Goal: Task Accomplishment & Management: Complete application form

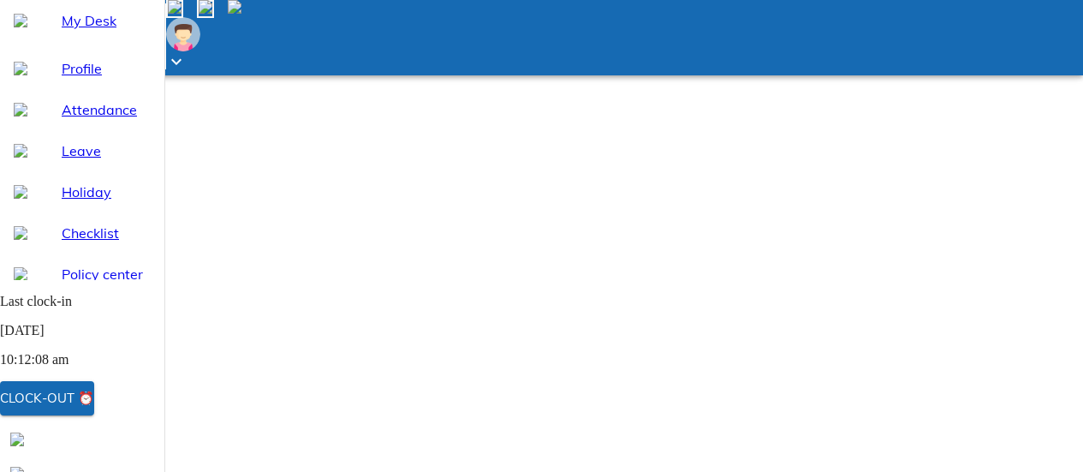
select select "9"
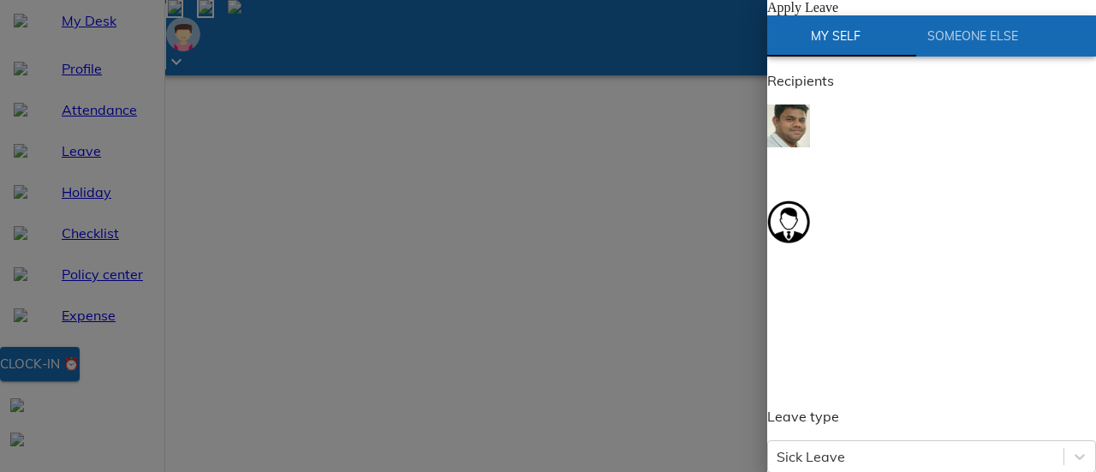
scroll to position [86, 0]
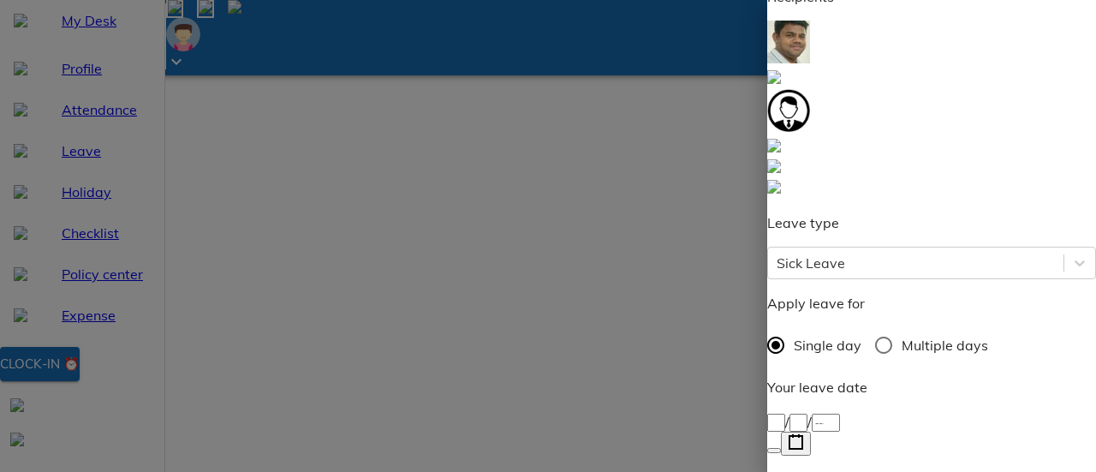
type textarea "N"
type textarea "x"
type textarea "No"
type textarea "x"
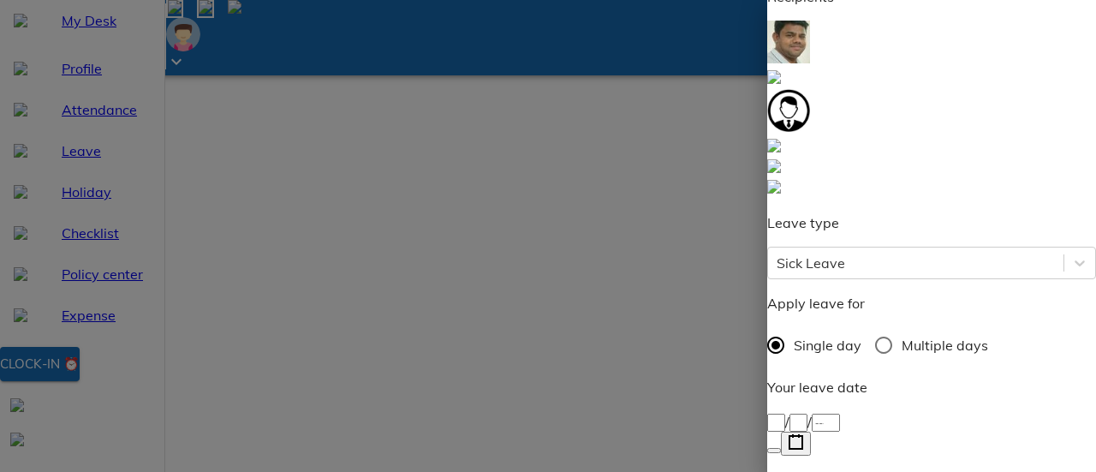
type textarea "Not"
type textarea "x"
type textarea "Not f"
type textarea "x"
type textarea "Not fe"
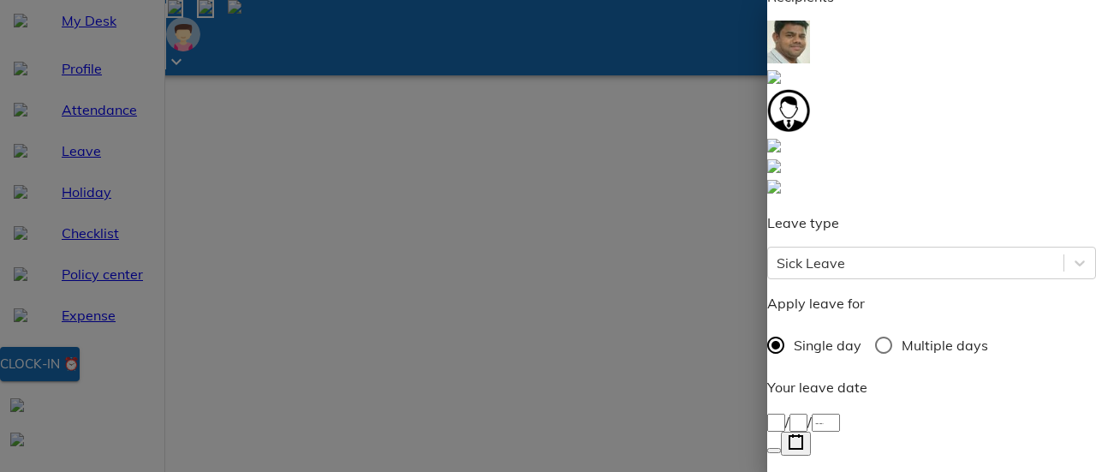
type textarea "x"
type textarea "Not fee"
type textarea "x"
type textarea "Not feel"
type textarea "x"
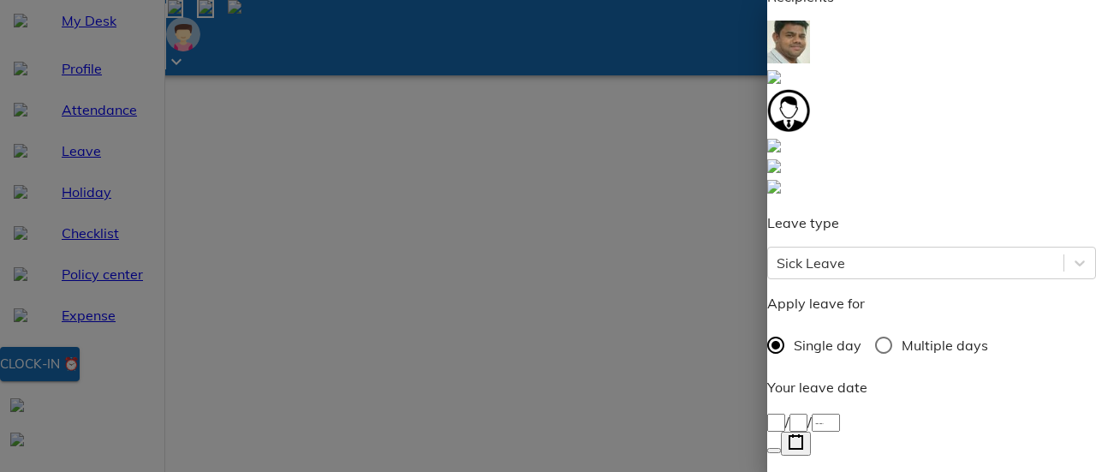
type textarea "Not feeli"
type textarea "x"
type textarea "Not feelin"
type textarea "x"
type textarea "Not feeling"
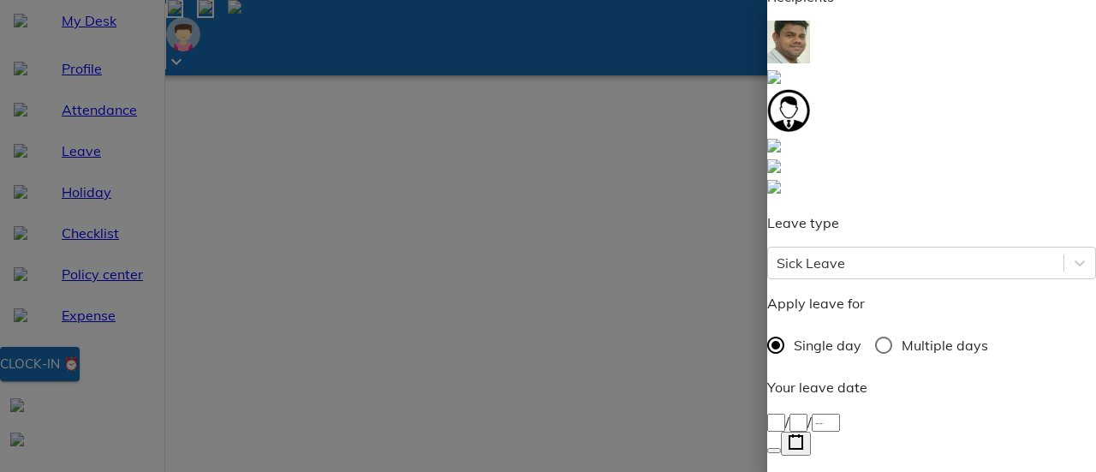
type textarea "x"
type textarea "Not feeling"
type textarea "x"
type textarea "Not feeling w"
type textarea "x"
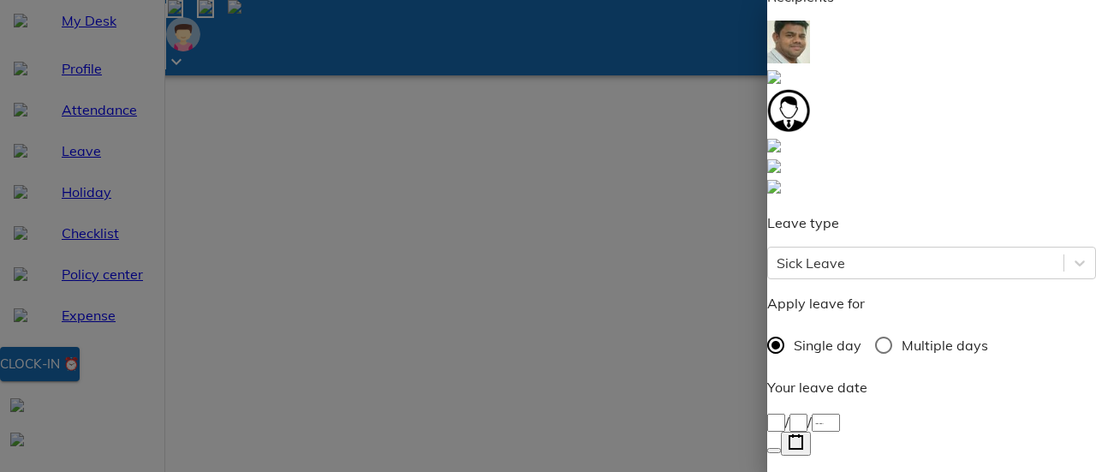
type textarea "Not feeling we"
type textarea "x"
type textarea "Not feeling wel"
type textarea "x"
type textarea "Not feeling well"
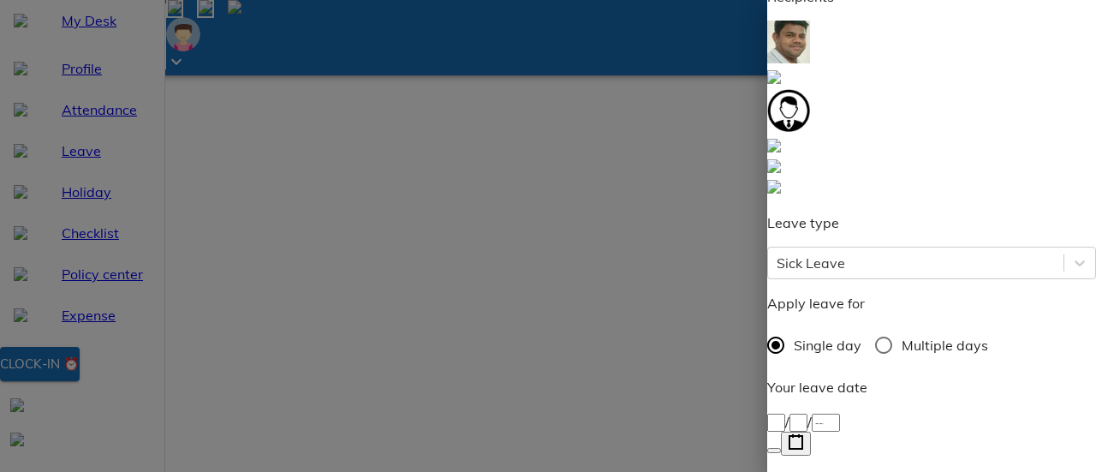
type textarea "x"
type textarea "Not feeling well."
type textarea "x"
type textarea "Not feeling well."
type textarea "x"
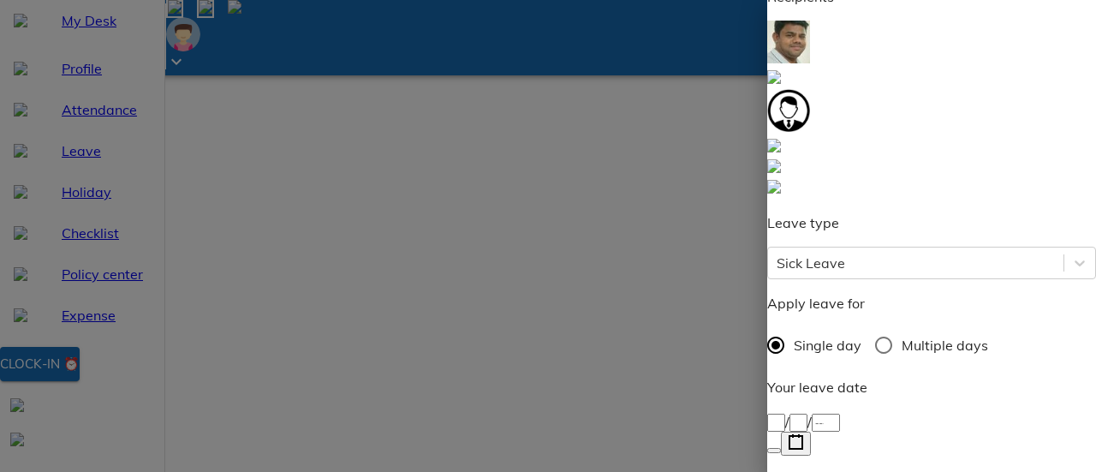
click at [808, 411] on div "/ /" at bounding box center [931, 421] width 329 height 21
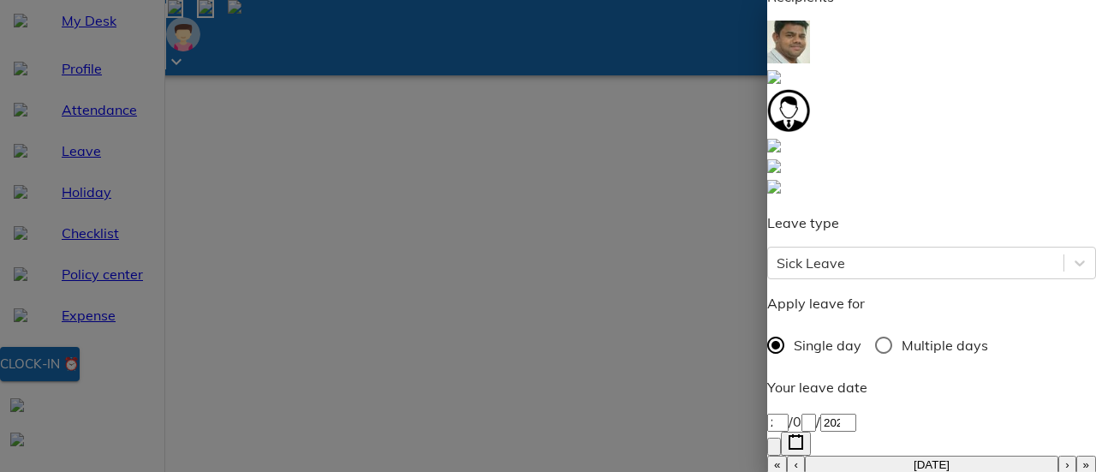
type input "[DATE]"
type input "26"
type input "9"
type input "2025"
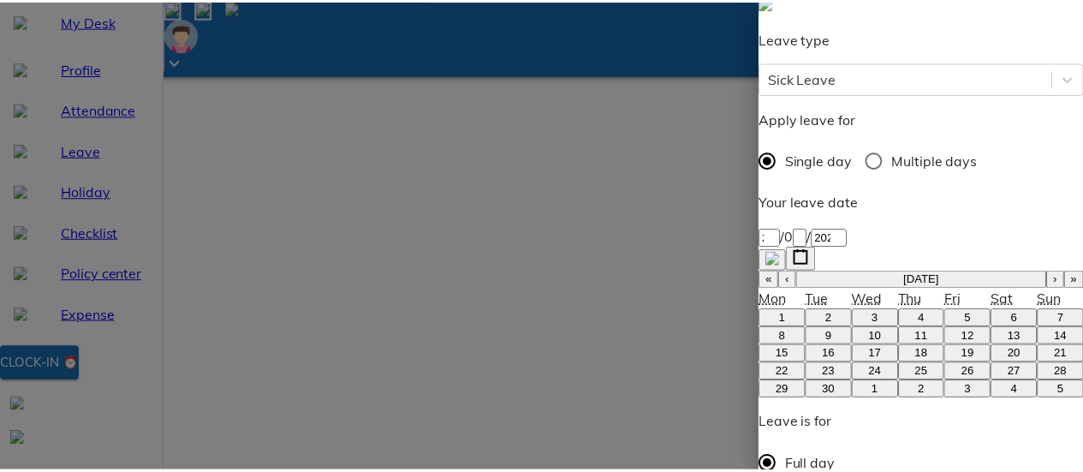
scroll to position [276, 0]
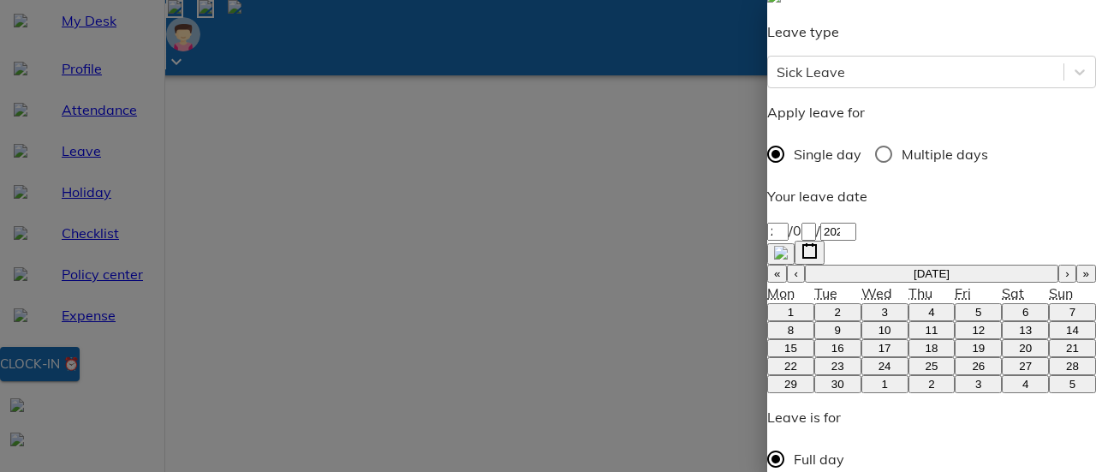
type textarea "x"
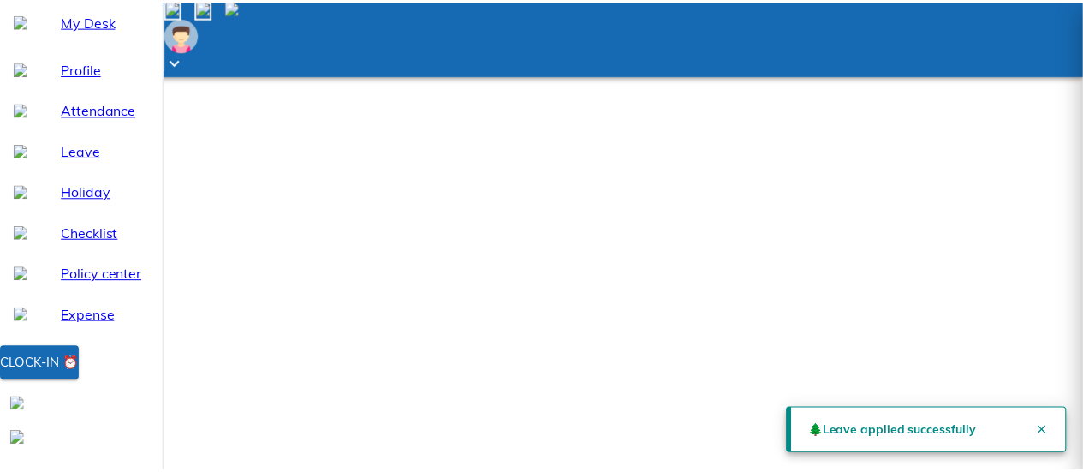
scroll to position [26, 0]
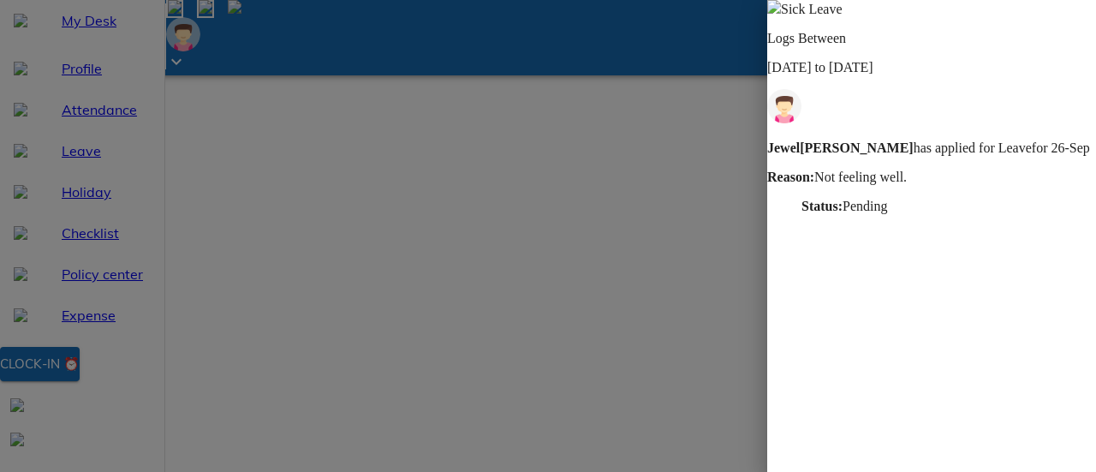
click at [621, 105] on div at bounding box center [548, 236] width 1096 height 472
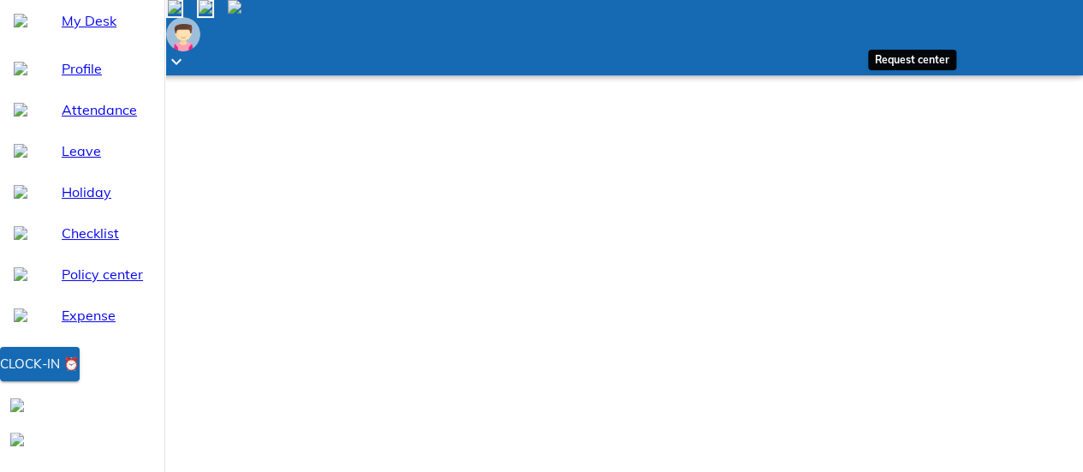
click at [214, 15] on span at bounding box center [205, 9] width 17 height 18
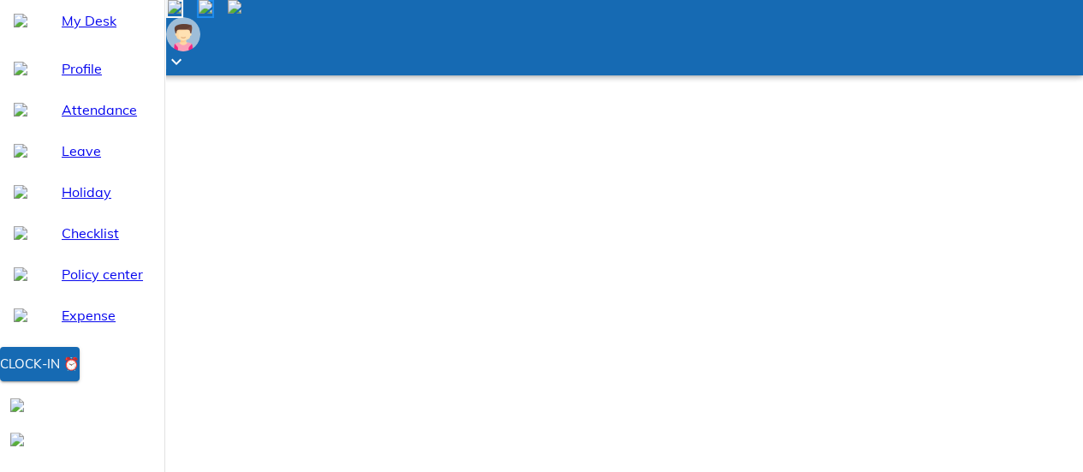
scroll to position [41, 0]
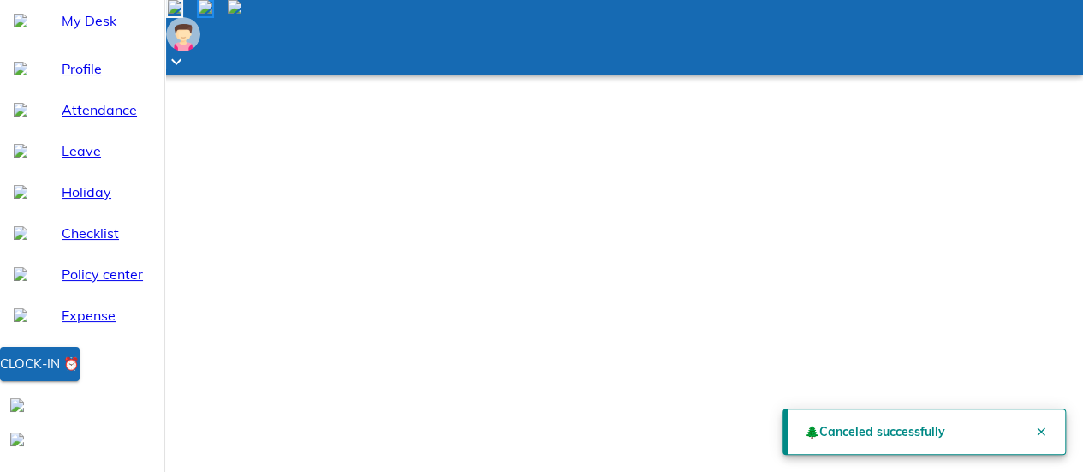
scroll to position [0, 0]
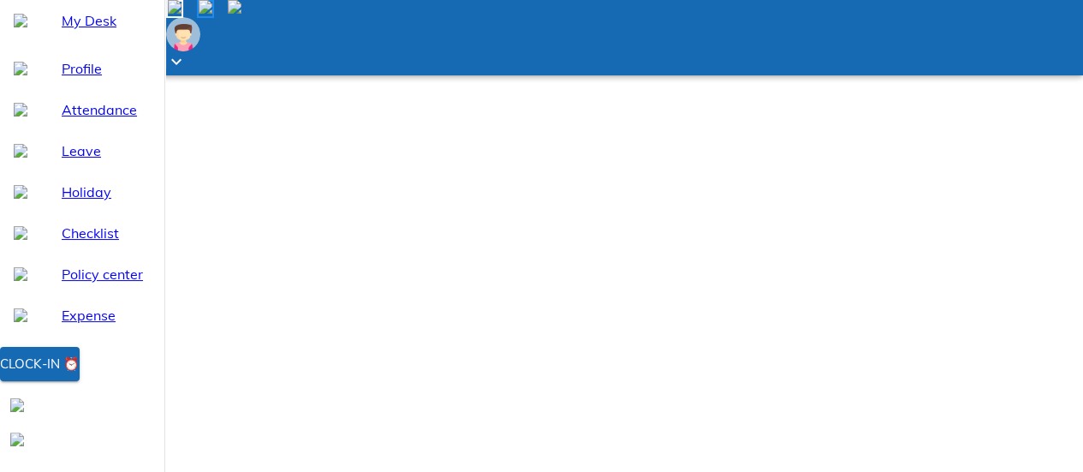
drag, startPoint x: 108, startPoint y: 406, endPoint x: 110, endPoint y: 390, distance: 15.5
click at [80, 375] on div "Clock-in ⏰" at bounding box center [40, 364] width 80 height 22
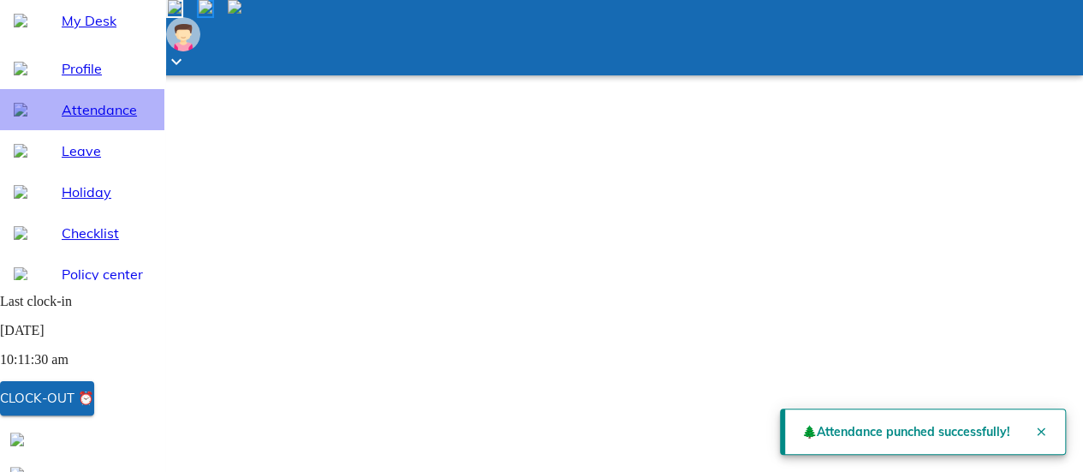
click at [108, 120] on span "Attendance" at bounding box center [106, 109] width 89 height 21
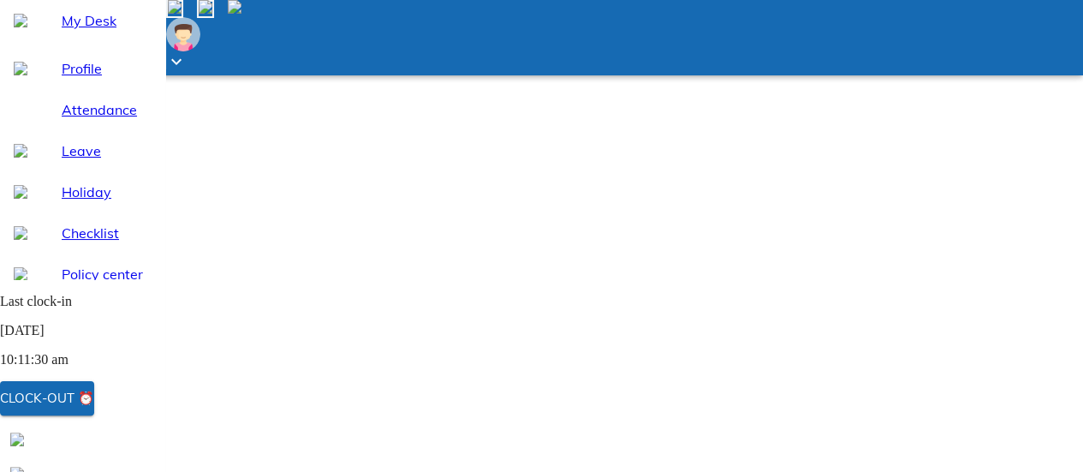
select select "9"
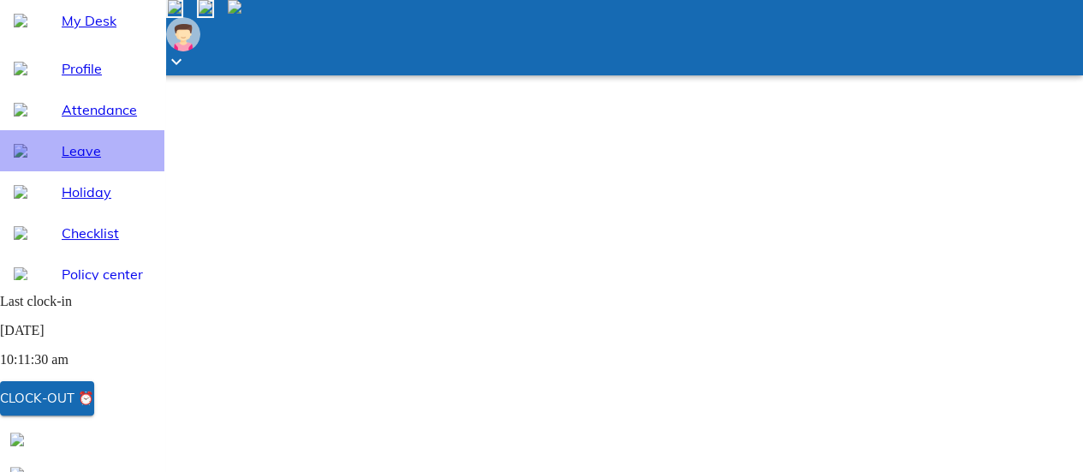
click at [56, 171] on div "Leave" at bounding box center [82, 150] width 164 height 41
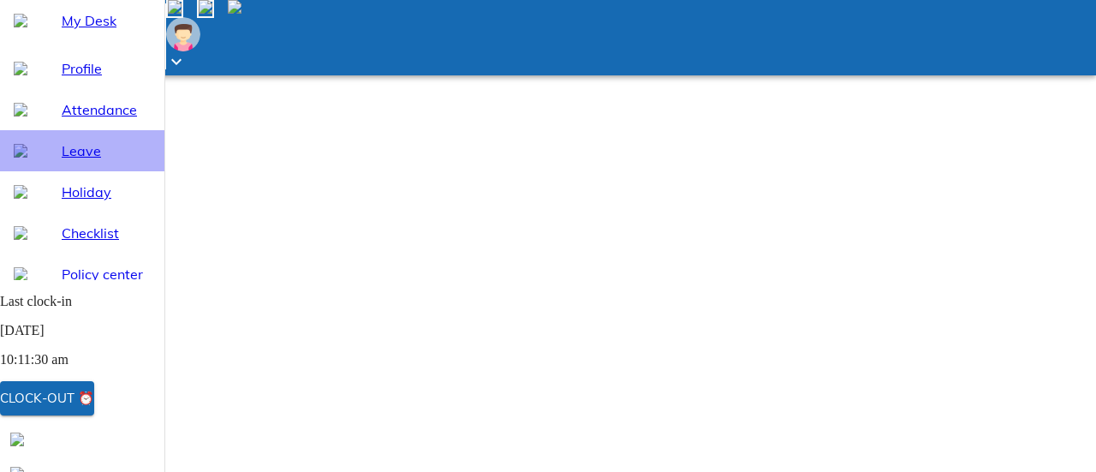
select select "9"
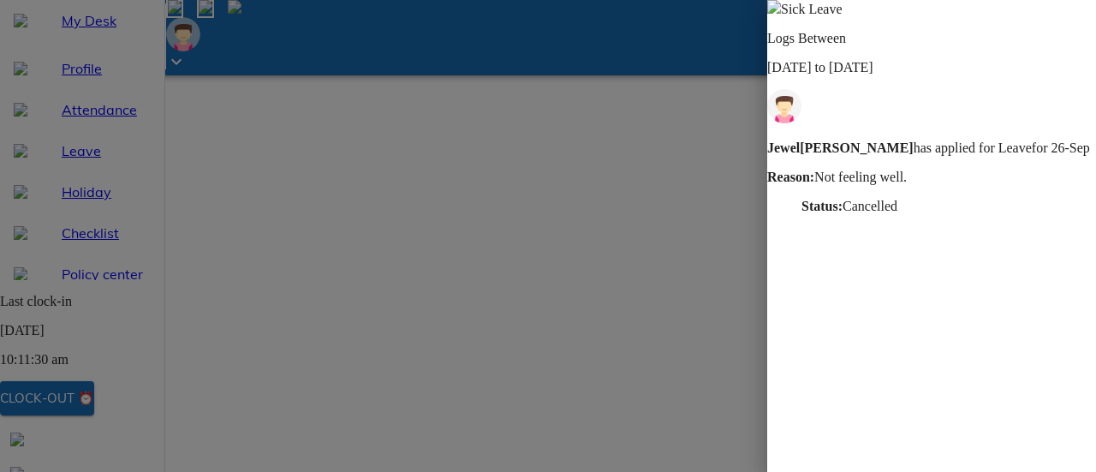
click at [781, 14] on img at bounding box center [774, 7] width 14 height 14
